Goal: Task Accomplishment & Management: Manage account settings

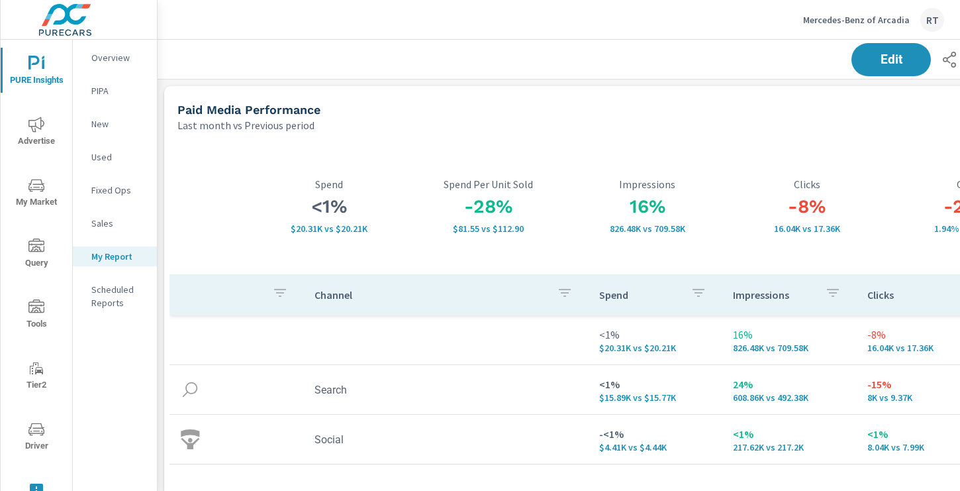
scroll to position [1988, 981]
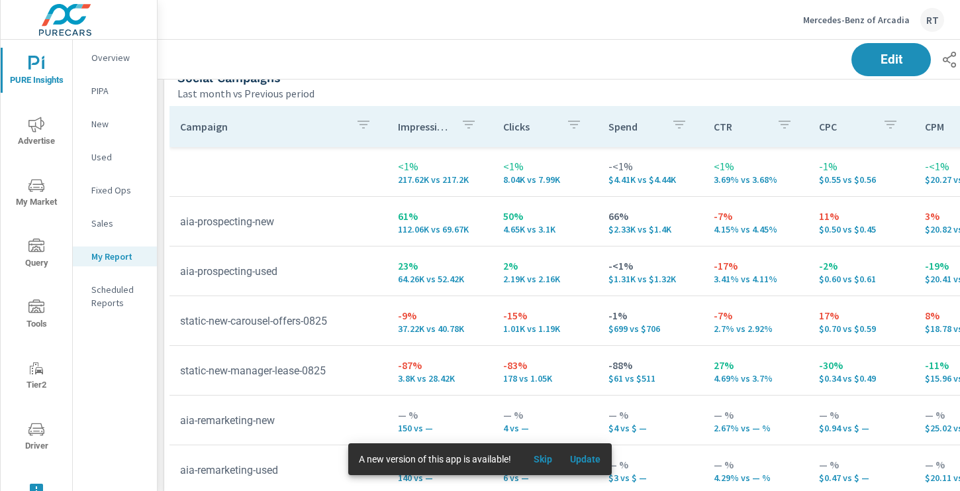
click at [846, 18] on p "Mercedes-Benz of Arcadia" at bounding box center [856, 20] width 107 height 12
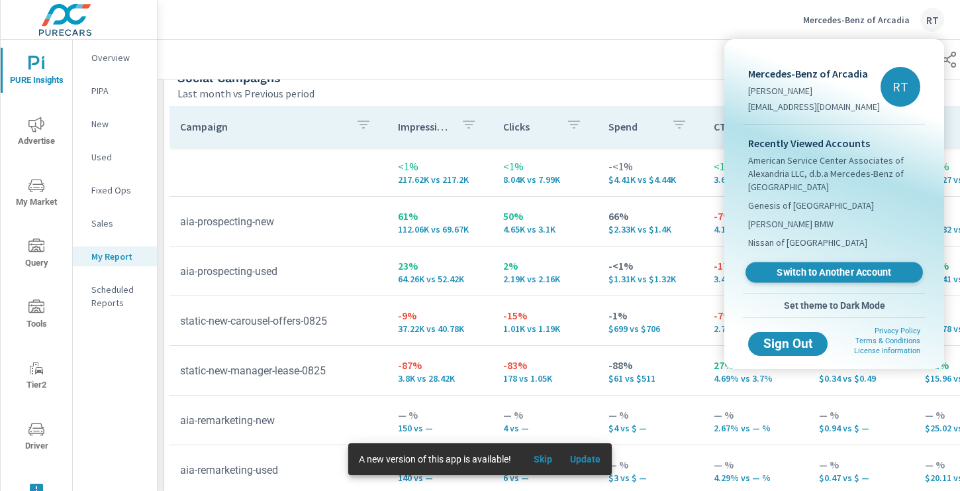
click at [796, 268] on span "Switch to Another Account" at bounding box center [834, 272] width 162 height 13
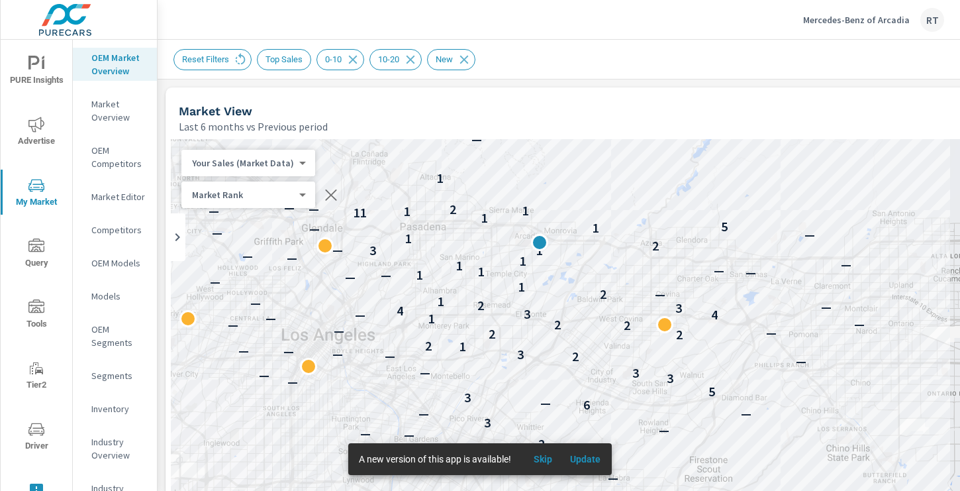
scroll to position [704, 0]
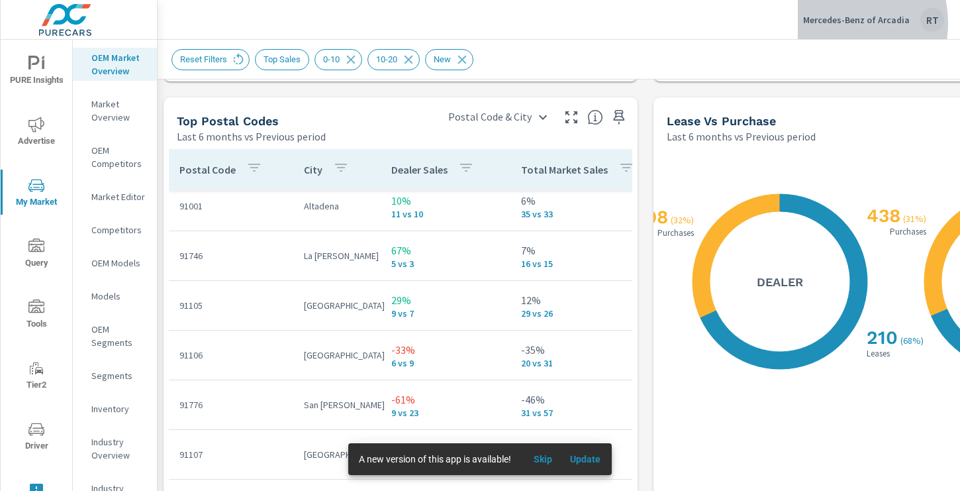
click at [832, 23] on p "Mercedes-Benz of Arcadia" at bounding box center [856, 20] width 107 height 12
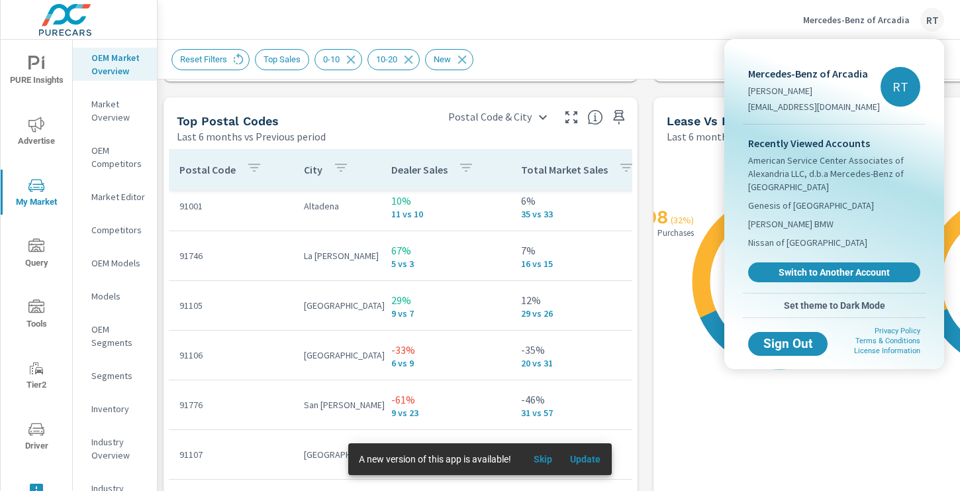
click at [670, 44] on div at bounding box center [480, 245] width 960 height 491
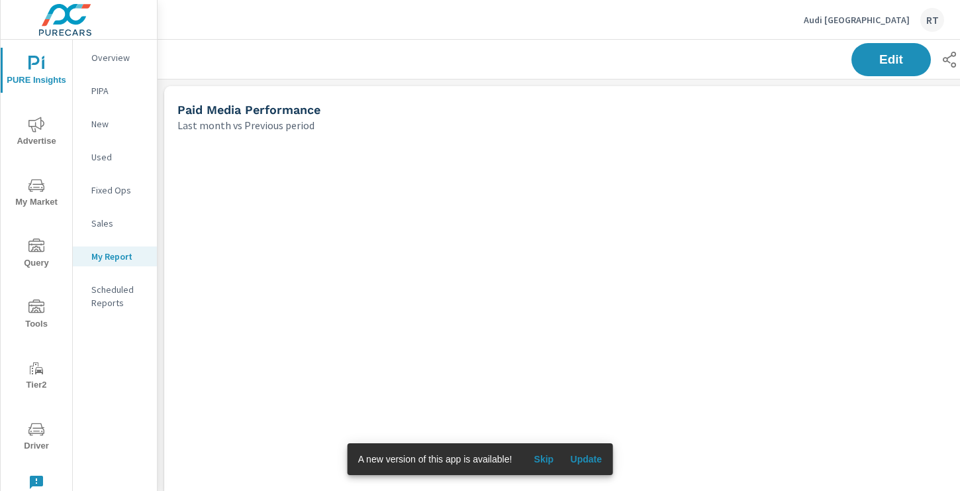
scroll to position [2597, 981]
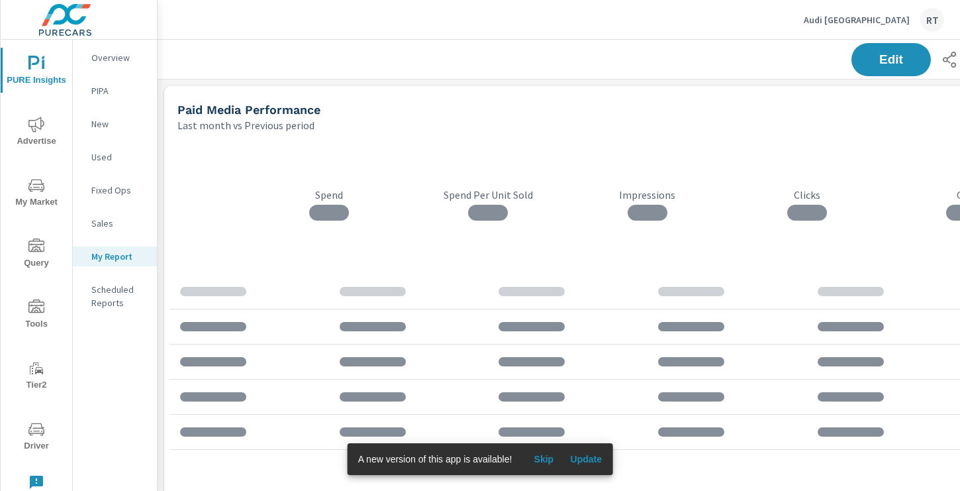
click at [548, 458] on span "Skip" at bounding box center [544, 459] width 32 height 12
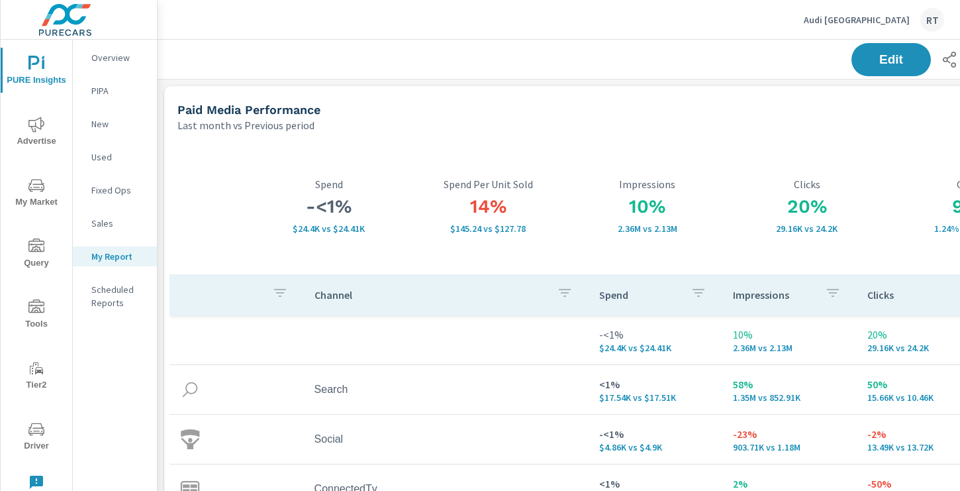
click at [42, 145] on span "Advertise" at bounding box center [37, 133] width 64 height 32
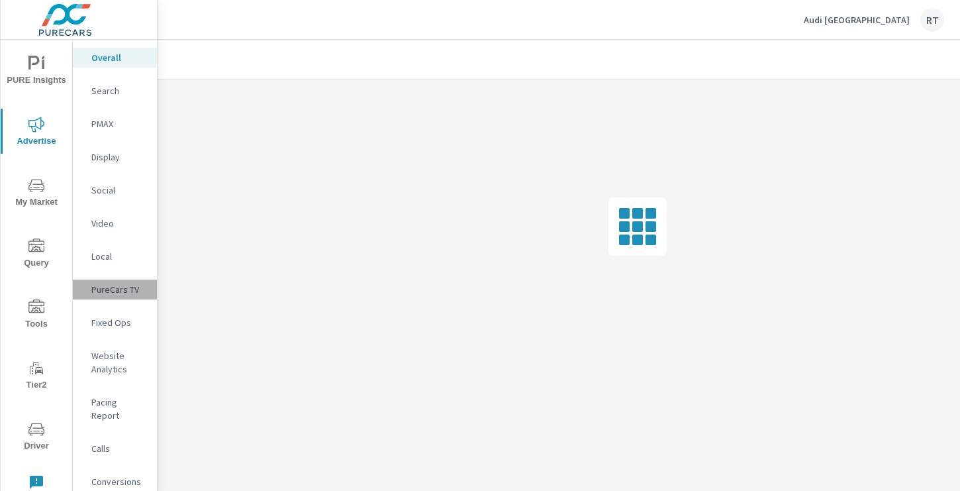
click at [106, 291] on p "PureCars TV" at bounding box center [118, 289] width 55 height 13
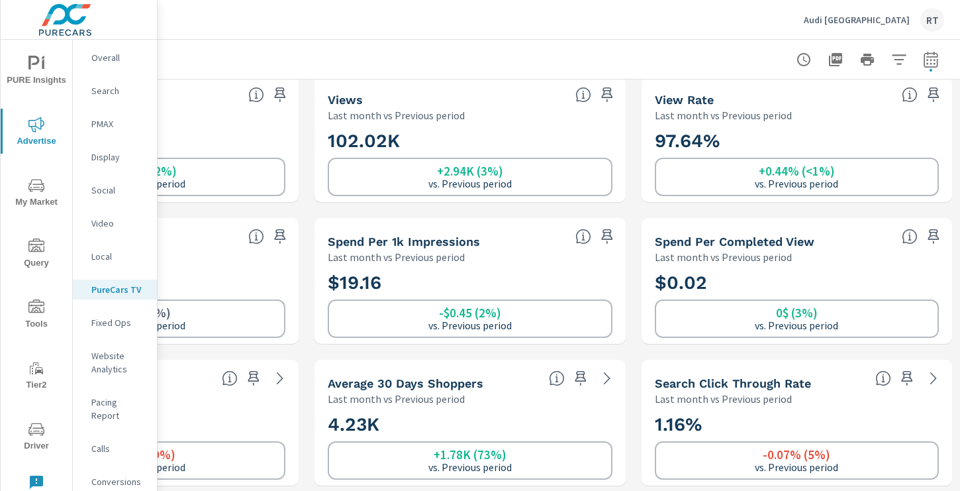
scroll to position [11, 0]
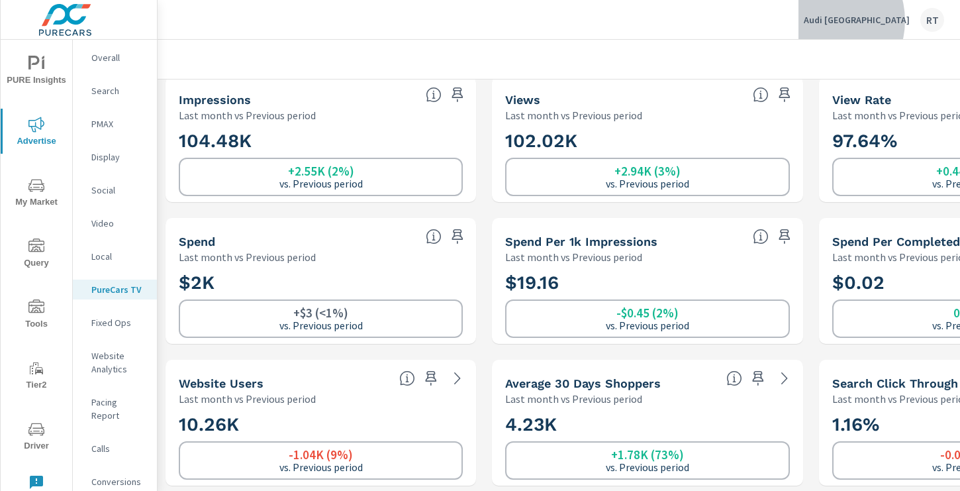
click at [868, 21] on p "Audi [GEOGRAPHIC_DATA]" at bounding box center [857, 20] width 106 height 12
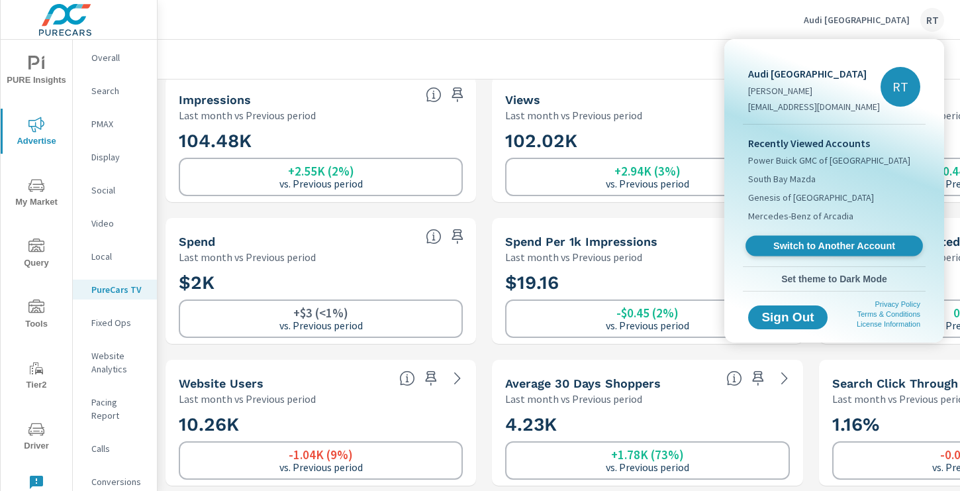
click at [809, 244] on span "Switch to Another Account" at bounding box center [834, 246] width 162 height 13
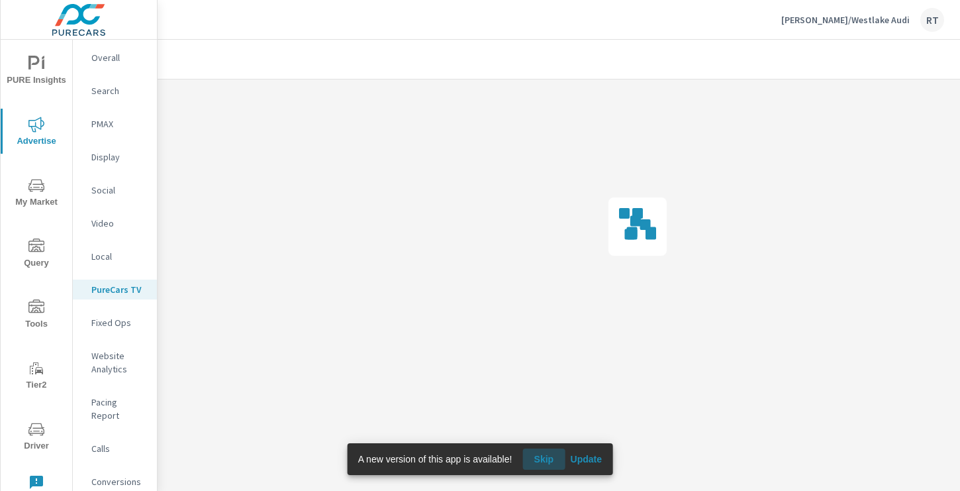
click at [550, 458] on span "Skip" at bounding box center [544, 459] width 32 height 12
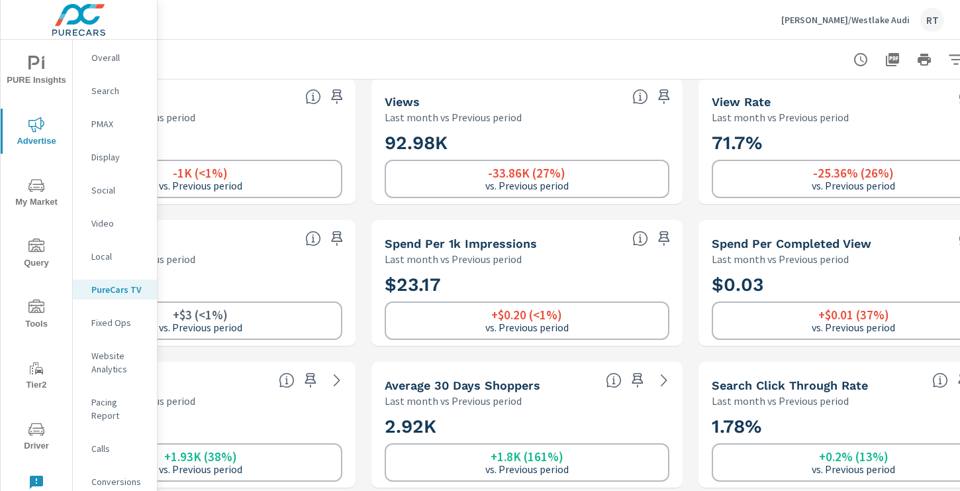
scroll to position [9, 0]
